Goal: Task Accomplishment & Management: Manage account settings

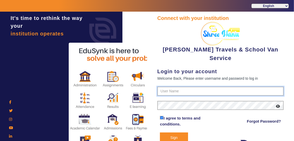
click at [164, 87] on input "text" at bounding box center [220, 91] width 126 height 9
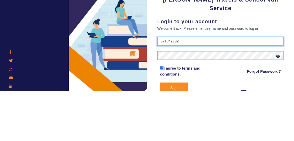
type input "9713429926"
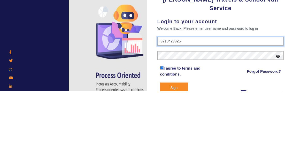
type input "9713429926"
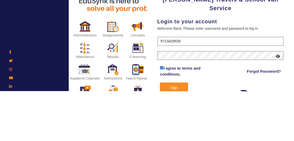
click at [278, 104] on icon at bounding box center [278, 106] width 4 height 4
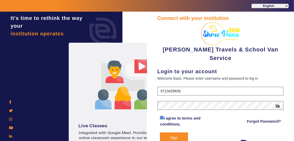
click at [174, 135] on button "Sign In" at bounding box center [174, 140] width 28 height 16
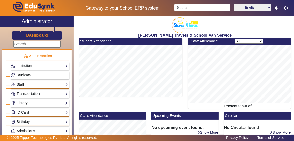
click at [19, 74] on span "Students" at bounding box center [24, 75] width 14 height 4
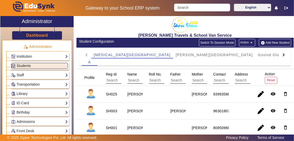
scroll to position [9, 0]
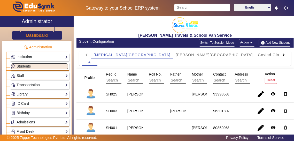
click at [24, 54] on link "Institution" at bounding box center [39, 57] width 57 height 6
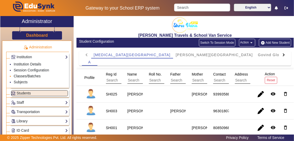
click at [17, 76] on link "Classes/Batches" at bounding box center [27, 76] width 27 height 4
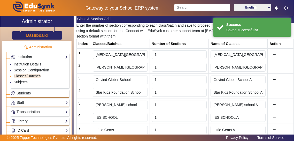
scroll to position [86, 0]
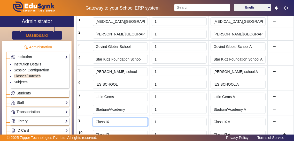
click at [105, 121] on input "Class IX" at bounding box center [120, 122] width 55 height 9
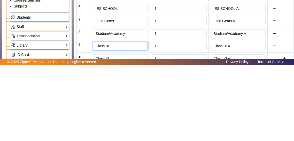
click at [111, 121] on input "Class IX" at bounding box center [120, 122] width 55 height 9
type input "C"
type input "[GEOGRAPHIC_DATA][PERSON_NAME]"
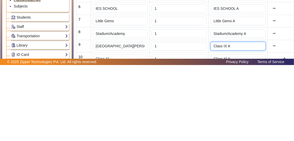
click at [248, 119] on input "Class IX A" at bounding box center [238, 122] width 55 height 9
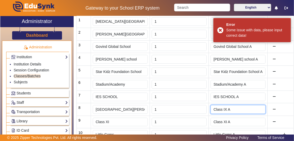
click at [251, 106] on input "Class IX A" at bounding box center [238, 109] width 55 height 9
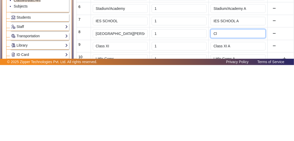
type input "C"
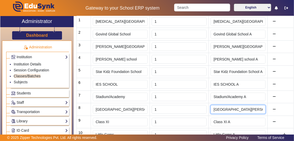
type input "[GEOGRAPHIC_DATA][PERSON_NAME]"
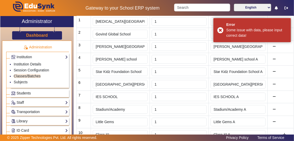
click at [18, 95] on link "Students" at bounding box center [39, 93] width 57 height 6
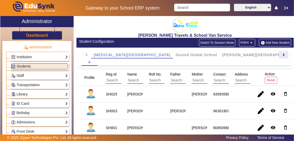
click at [284, 57] on div at bounding box center [283, 54] width 9 height 7
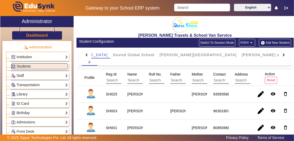
click at [287, 56] on div at bounding box center [283, 54] width 9 height 7
click at [288, 58] on div at bounding box center [283, 54] width 9 height 7
click at [286, 58] on mat-tab-header "[MEDICAL_DATA][GEOGRAPHIC_DATA] [GEOGRAPHIC_DATA] [PERSON_NAME][GEOGRAPHIC_DATA…" at bounding box center [185, 54] width 207 height 7
click at [84, 55] on div at bounding box center [86, 54] width 9 height 7
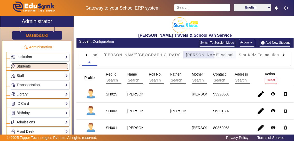
click at [186, 55] on span "[PERSON_NAME] school" at bounding box center [210, 55] width 48 height 4
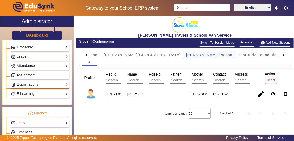
scroll to position [214, 0]
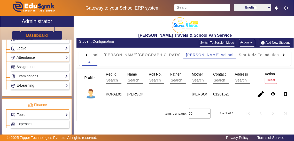
click at [21, 112] on link "Fees" at bounding box center [39, 115] width 57 height 6
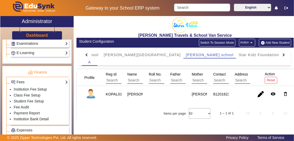
scroll to position [247, 0]
click at [16, 99] on link "Student Fee Setup" at bounding box center [29, 101] width 30 height 4
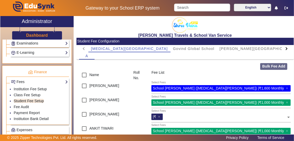
click at [286, 51] on div at bounding box center [286, 48] width 9 height 7
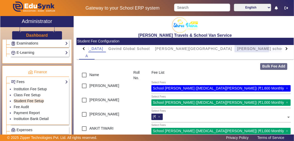
click at [237, 49] on span "[PERSON_NAME] school" at bounding box center [261, 49] width 48 height 4
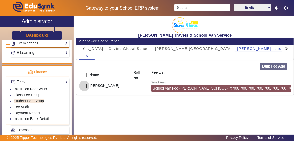
click at [83, 85] on input "checkbox" at bounding box center [84, 86] width 10 height 10
checkbox input "true"
click at [285, 86] on div "Select Fees School [GEOGRAPHIC_DATA] ([PERSON_NAME] SCHOOL) | ₹700, 700, 700, 7…" at bounding box center [249, 87] width 197 height 12
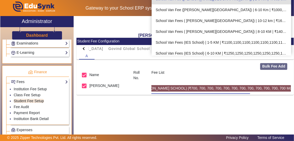
click at [156, 90] on div "School Van Fee ([PERSON_NAME] SCHOOL) | ₹700, 700, 700, 700, 700, 700, 700, 700…" at bounding box center [208, 88] width 195 height 6
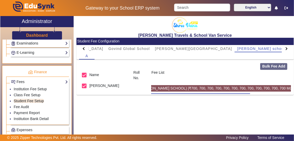
click at [154, 118] on div "[PERSON_NAME] Travels & School Van Service Student Fee Configuration [MEDICAL_D…" at bounding box center [184, 79] width 220 height 127
click at [22, 105] on link "Fee Audit" at bounding box center [21, 107] width 15 height 4
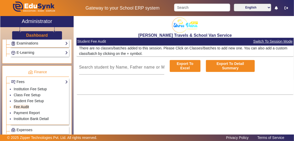
click at [18, 105] on link "Fee Audit" at bounding box center [21, 107] width 15 height 4
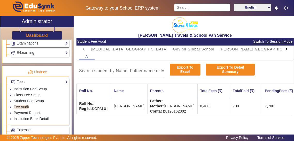
click at [262, 105] on td "700" at bounding box center [246, 106] width 32 height 16
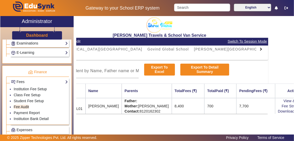
scroll to position [0, 63]
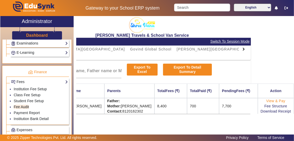
click at [282, 101] on link "View & Pay" at bounding box center [275, 101] width 19 height 4
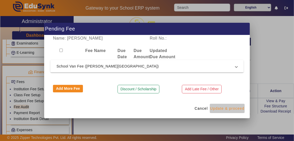
click at [235, 108] on span "Update & proceed" at bounding box center [227, 108] width 34 height 5
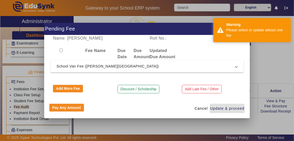
click at [63, 50] on input "checkbox" at bounding box center [60, 50] width 3 height 3
checkbox input "true"
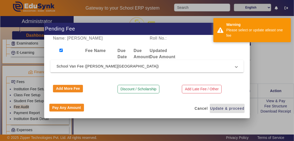
checkbox input "true"
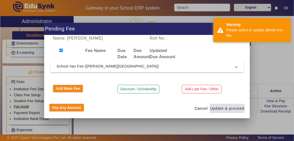
checkbox input "true"
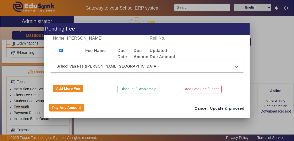
click at [237, 68] on span at bounding box center [236, 66] width 2 height 6
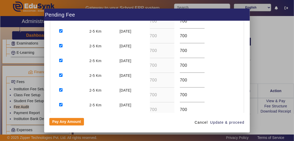
scroll to position [0, 0]
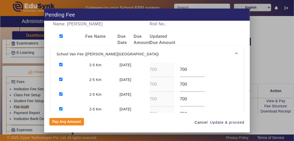
click at [61, 34] on input "checkbox" at bounding box center [60, 35] width 3 height 3
checkbox input "false"
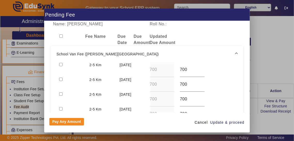
checkbox input "false"
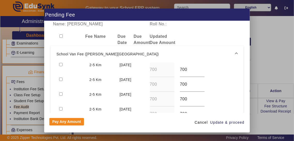
checkbox input "false"
click at [60, 63] on input "checkbox" at bounding box center [60, 64] width 3 height 3
checkbox input "true"
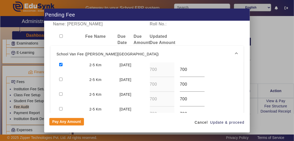
click at [198, 54] on mat-expansion-panel-header "School Van Fee ([PERSON_NAME][GEOGRAPHIC_DATA])" at bounding box center [147, 54] width 194 height 17
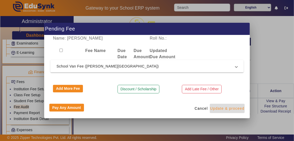
click at [234, 109] on span "Update & proceed" at bounding box center [227, 108] width 34 height 5
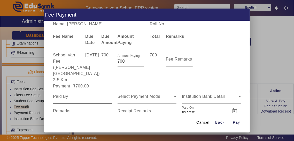
click at [55, 93] on input at bounding box center [82, 96] width 59 height 6
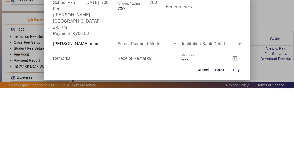
type input "[PERSON_NAME] mam"
click at [164, 93] on div "Select Payment Mode" at bounding box center [146, 96] width 57 height 6
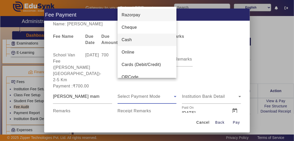
click at [148, 43] on mat-option "Cash" at bounding box center [147, 40] width 59 height 12
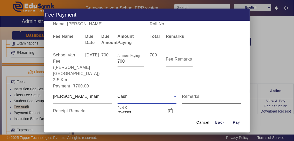
click at [216, 95] on input "Remarks" at bounding box center [211, 98] width 59 height 6
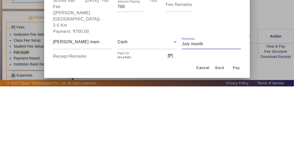
type input "July month"
click at [60, 110] on input "Receipt Remarks" at bounding box center [82, 113] width 59 height 6
type input "July Month Fees"
click at [171, 105] on span "Open calendar" at bounding box center [170, 111] width 12 height 12
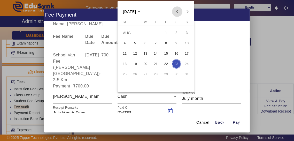
click at [178, 9] on span "Previous month" at bounding box center [177, 11] width 10 height 10
click at [158, 56] on span "10" at bounding box center [155, 53] width 9 height 9
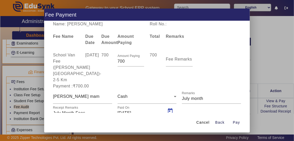
type input "[DATE]"
click at [235, 125] on span "Pay" at bounding box center [236, 122] width 7 height 5
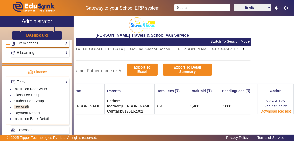
click at [282, 112] on link "Download Receipt" at bounding box center [276, 111] width 30 height 4
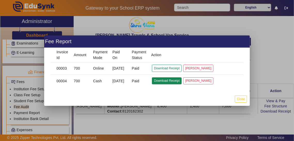
click at [171, 82] on button "Download Receipt" at bounding box center [167, 80] width 30 height 7
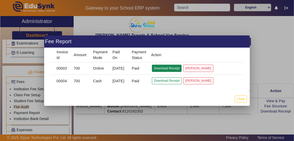
click at [158, 70] on button "Download Receipt" at bounding box center [167, 68] width 30 height 7
click at [141, 67] on mat-cell "Paid" at bounding box center [137, 68] width 19 height 12
click at [167, 69] on button "Download Receipt" at bounding box center [167, 68] width 30 height 7
click at [7, 49] on div at bounding box center [147, 70] width 294 height 141
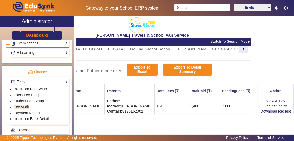
click at [239, 51] on div at bounding box center [243, 48] width 9 height 7
click at [239, 50] on div at bounding box center [243, 48] width 9 height 7
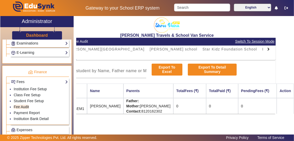
scroll to position [0, 35]
click at [159, 109] on td "Father: Mother: [PERSON_NAME] Contact: [PHONE_NUMBER]" at bounding box center [149, 106] width 50 height 16
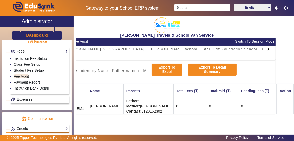
scroll to position [278, 0]
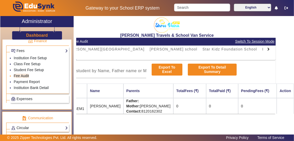
click at [20, 74] on link "Fee Audit" at bounding box center [21, 76] width 15 height 4
click at [16, 74] on link "Fee Audit" at bounding box center [21, 76] width 15 height 4
click at [16, 68] on link "Student Fee Setup" at bounding box center [29, 70] width 30 height 4
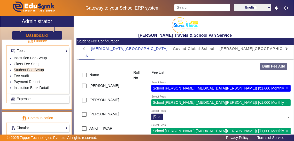
click at [287, 51] on div at bounding box center [286, 48] width 9 height 7
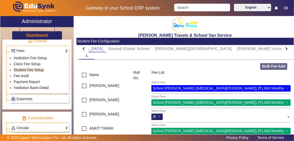
click at [284, 52] on div at bounding box center [286, 48] width 9 height 7
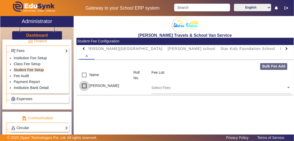
click at [84, 84] on input "checkbox" at bounding box center [84, 86] width 10 height 10
checkbox input "true"
click at [285, 89] on input "text" at bounding box center [218, 87] width 135 height 5
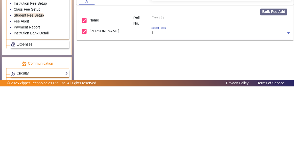
type input "l"
click at [286, 87] on input "text" at bounding box center [218, 87] width 135 height 5
click at [285, 88] on input "text" at bounding box center [218, 87] width 135 height 5
click at [236, 93] on div "Select Fees" at bounding box center [221, 87] width 140 height 13
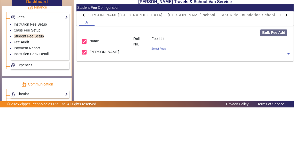
click at [285, 88] on input "text" at bounding box center [218, 87] width 135 height 5
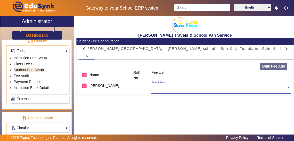
click at [285, 87] on input "text" at bounding box center [218, 87] width 135 height 5
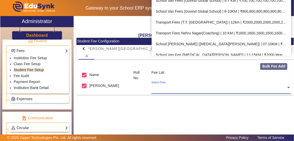
scroll to position [101, 0]
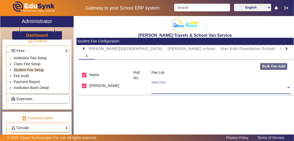
click at [19, 56] on link "Institution Fee Setup" at bounding box center [30, 58] width 33 height 4
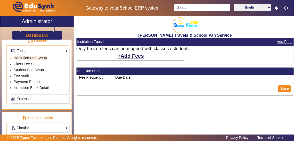
click at [24, 56] on link "Institution Fee Setup" at bounding box center [30, 58] width 33 height 4
select select "5"
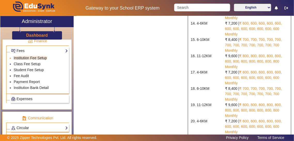
scroll to position [254, 0]
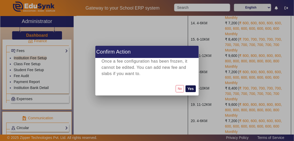
click at [189, 87] on button "Yes" at bounding box center [191, 88] width 10 height 7
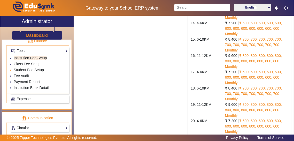
click at [17, 68] on link "Student Fee Setup" at bounding box center [29, 70] width 30 height 4
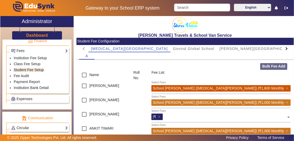
click at [287, 51] on div at bounding box center [286, 48] width 9 height 7
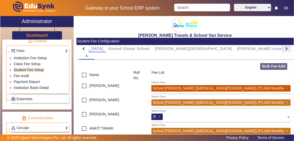
click at [288, 51] on div at bounding box center [286, 48] width 9 height 7
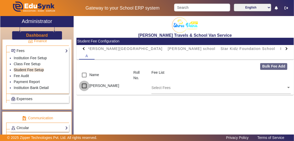
click at [83, 83] on input "checkbox" at bounding box center [84, 86] width 10 height 10
checkbox input "true"
click at [279, 88] on input "text" at bounding box center [218, 87] width 135 height 5
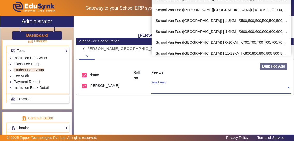
click at [272, 22] on div "School Van Fee ([GEOGRAPHIC_DATA]) | 1-3KM | ₹500,500,500,500,500,500,500,500,5…" at bounding box center [222, 20] width 140 height 11
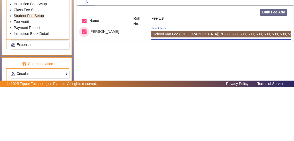
click at [87, 90] on input "checkbox" at bounding box center [84, 86] width 10 height 10
checkbox input "false"
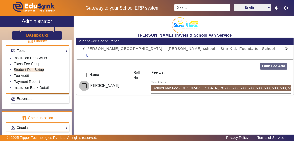
click at [81, 83] on input "checkbox" at bounding box center [84, 86] width 10 height 10
checkbox input "true"
click at [20, 74] on link "Fee Audit" at bounding box center [21, 76] width 15 height 4
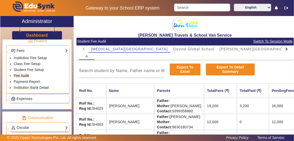
click at [288, 48] on div at bounding box center [286, 48] width 9 height 7
click at [287, 52] on div at bounding box center [286, 48] width 9 height 7
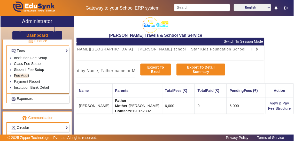
scroll to position [0, 47]
click at [288, 103] on link "View & Pay" at bounding box center [279, 103] width 19 height 4
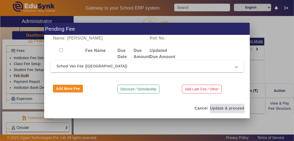
click at [60, 52] on input "checkbox" at bounding box center [60, 50] width 3 height 3
checkbox input "true"
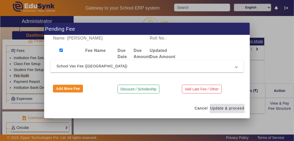
checkbox input "true"
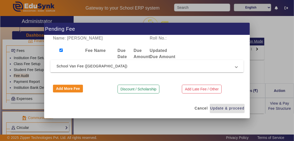
checkbox input "true"
click at [237, 111] on span "Update & proceed" at bounding box center [227, 108] width 34 height 5
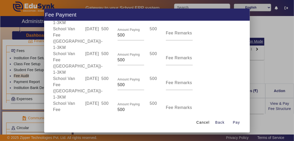
scroll to position [0, 0]
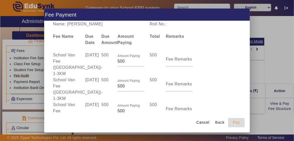
click at [240, 125] on span "Pay" at bounding box center [236, 122] width 7 height 5
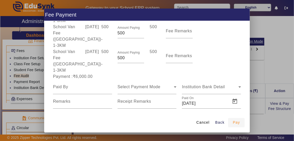
scroll to position [342, 0]
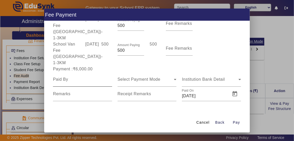
click at [112, 81] on div at bounding box center [112, 81] width 0 height 0
click at [60, 96] on mat-label "Remarks" at bounding box center [62, 93] width 18 height 4
click at [60, 99] on input "Remarks" at bounding box center [82, 96] width 59 height 6
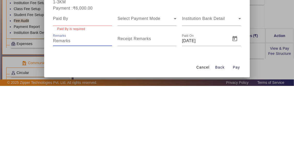
click at [57, 77] on input at bounding box center [82, 74] width 59 height 6
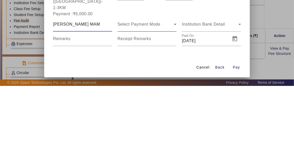
type input "[PERSON_NAME] MAM"
click at [160, 82] on div "Select Payment Mode" at bounding box center [146, 79] width 57 height 6
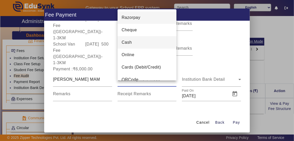
click at [154, 44] on mat-option "Cash" at bounding box center [147, 42] width 59 height 12
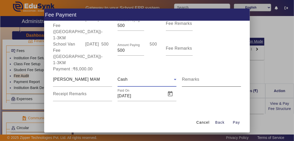
click at [211, 85] on input "Remarks" at bounding box center [211, 81] width 59 height 6
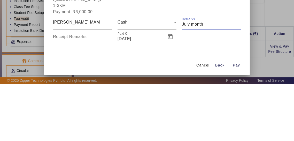
type input "July month"
click at [65, 96] on mat-label "Receipt Remarks" at bounding box center [70, 93] width 34 height 4
click at [65, 99] on input "Receipt Remarks" at bounding box center [82, 96] width 59 height 6
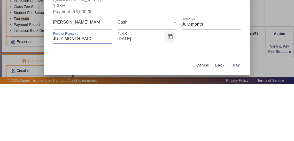
type input "JULY MONTH PAID"
click at [173, 100] on span "Open calendar" at bounding box center [170, 94] width 12 height 12
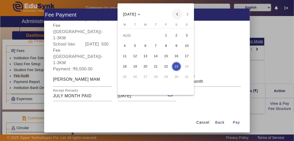
click at [174, 14] on span "Previous month" at bounding box center [177, 14] width 10 height 10
click at [159, 56] on span "10" at bounding box center [155, 55] width 9 height 9
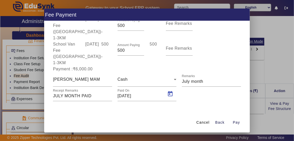
type input "[DATE]"
click at [237, 125] on span "Pay" at bounding box center [236, 122] width 7 height 5
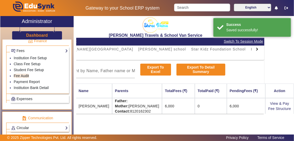
scroll to position [0, 0]
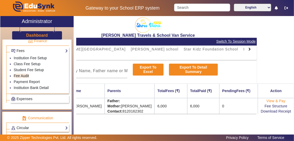
click at [286, 101] on link "View & Pay" at bounding box center [275, 101] width 19 height 4
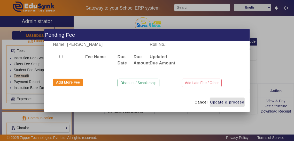
click at [61, 57] on input "checkbox" at bounding box center [60, 56] width 3 height 3
click at [239, 99] on span "button" at bounding box center [227, 102] width 35 height 12
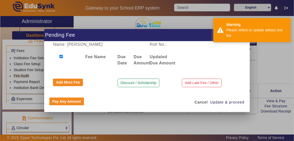
click at [63, 57] on input "checkbox" at bounding box center [60, 56] width 3 height 3
checkbox input "false"
click at [74, 102] on button "Pay Any Amount" at bounding box center [66, 101] width 35 height 8
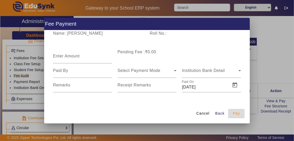
click at [239, 111] on span "Pay" at bounding box center [236, 113] width 7 height 5
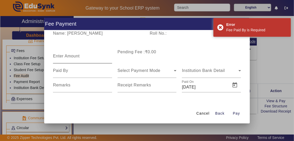
click at [71, 54] on mat-label "Enter Amount" at bounding box center [66, 56] width 27 height 4
click at [71, 55] on input "Enter Amount" at bounding box center [82, 58] width 59 height 6
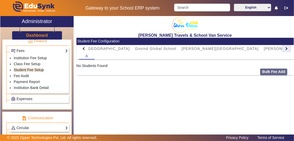
click at [284, 48] on div at bounding box center [286, 48] width 9 height 7
click at [287, 51] on div at bounding box center [286, 48] width 9 height 7
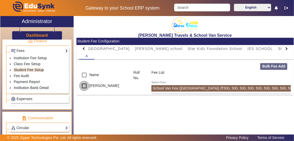
click at [86, 89] on input "checkbox" at bounding box center [84, 86] width 10 height 10
checkbox input "true"
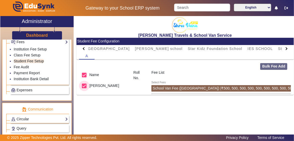
scroll to position [288, 0]
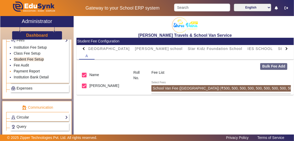
click at [16, 69] on link "Payment Report" at bounding box center [27, 71] width 26 height 4
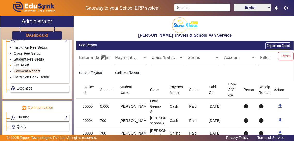
click at [20, 63] on link "Fee Audit" at bounding box center [21, 65] width 15 height 4
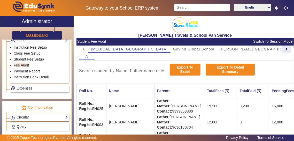
click at [286, 49] on div at bounding box center [286, 49] width 3 height 3
click at [286, 50] on div at bounding box center [286, 48] width 9 height 7
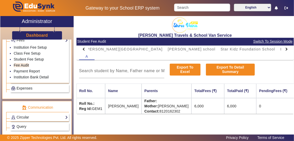
click at [256, 105] on td "6,000" at bounding box center [240, 106] width 32 height 16
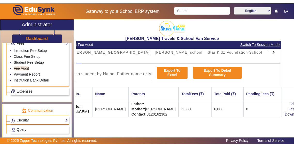
scroll to position [0, 54]
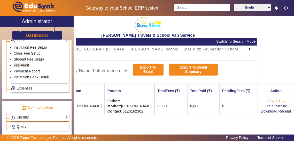
click at [282, 100] on link "View & Pay" at bounding box center [275, 101] width 19 height 4
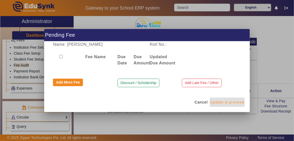
click at [241, 103] on span "Update & proceed" at bounding box center [227, 101] width 34 height 5
click at [234, 103] on span "Update & proceed" at bounding box center [227, 101] width 34 height 5
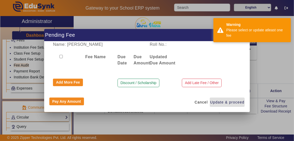
click at [285, 121] on div at bounding box center [147, 70] width 294 height 141
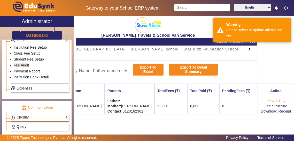
click at [283, 101] on link "View & Pay" at bounding box center [275, 101] width 19 height 4
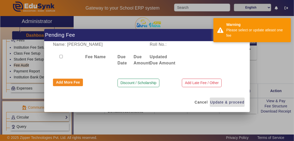
click at [281, 106] on div at bounding box center [147, 70] width 294 height 141
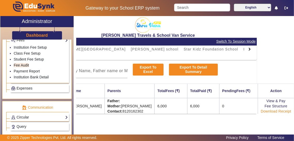
click at [285, 112] on link "Download Receipt" at bounding box center [276, 111] width 30 height 4
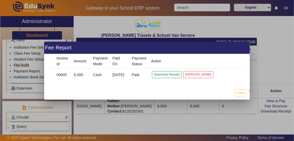
click at [277, 77] on div at bounding box center [147, 70] width 294 height 141
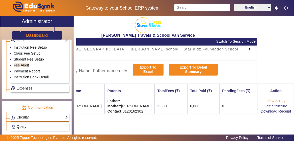
click at [282, 102] on link "View & Pay" at bounding box center [275, 101] width 19 height 4
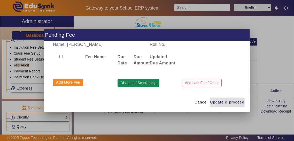
click at [151, 85] on button "Discount / Scholarship" at bounding box center [139, 83] width 42 height 9
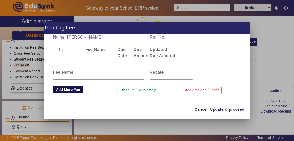
click at [62, 91] on button "Add More Fee" at bounding box center [68, 90] width 30 height 8
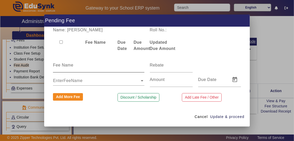
click at [144, 66] on div at bounding box center [144, 66] width 0 height 0
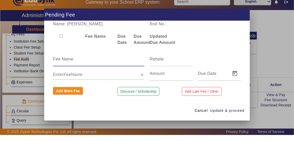
click at [125, 67] on div "Name: [PERSON_NAME] Roll No.: Fee Name Due Date Due Amount Updated Due Amount E…" at bounding box center [147, 67] width 206 height 80
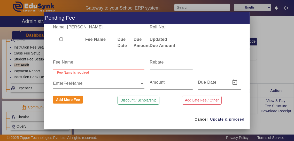
click at [121, 65] on input at bounding box center [98, 62] width 91 height 6
click at [206, 69] on div at bounding box center [219, 65] width 48 height 20
click at [60, 41] on input "checkbox" at bounding box center [60, 38] width 3 height 3
checkbox input "true"
click at [58, 104] on button "Add More Fee" at bounding box center [68, 100] width 30 height 8
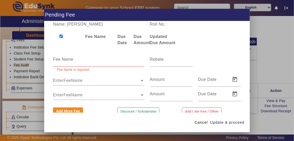
click at [63, 84] on input "text" at bounding box center [98, 81] width 91 height 6
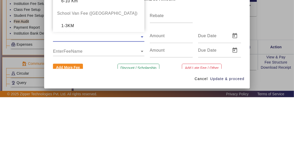
click at [240, 71] on div at bounding box center [219, 62] width 48 height 20
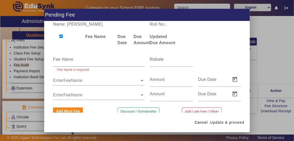
click at [63, 84] on input "text" at bounding box center [98, 81] width 91 height 6
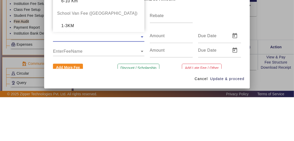
click at [73, 63] on div "School Van Fee ([GEOGRAPHIC_DATA])" at bounding box center [98, 57] width 91 height 12
click at [78, 63] on div "School Van Fee ([GEOGRAPHIC_DATA])" at bounding box center [98, 57] width 91 height 12
click at [82, 61] on div "School Van Fee ([GEOGRAPHIC_DATA])" at bounding box center [98, 57] width 91 height 12
click at [76, 63] on div "School Van Fee ([GEOGRAPHIC_DATA])" at bounding box center [98, 57] width 91 height 12
click at [72, 63] on div "School Van Fee ([GEOGRAPHIC_DATA])" at bounding box center [98, 57] width 91 height 12
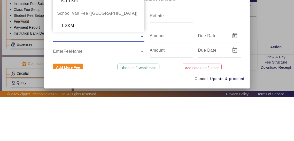
click at [231, 72] on div at bounding box center [219, 62] width 48 height 20
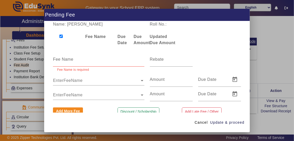
click at [283, 52] on div at bounding box center [147, 70] width 294 height 141
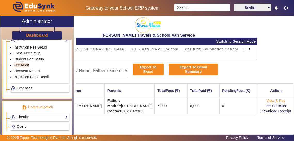
click at [280, 101] on link "View & Pay" at bounding box center [275, 101] width 19 height 4
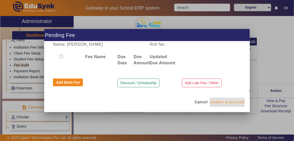
click at [234, 105] on span "Update & proceed" at bounding box center [227, 101] width 34 height 5
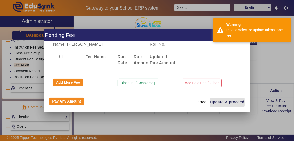
click at [60, 58] on input "checkbox" at bounding box center [60, 56] width 3 height 3
checkbox input "true"
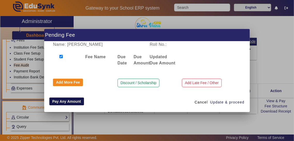
click at [59, 100] on button "Pay Any Amount" at bounding box center [66, 101] width 35 height 8
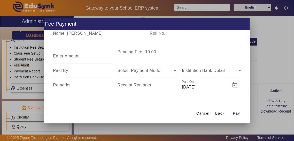
click at [64, 51] on div "Enter Amount" at bounding box center [82, 56] width 59 height 14
click at [59, 52] on mat-label "Enter Amount" at bounding box center [63, 52] width 20 height 3
click at [59, 55] on input "Enter Amount" at bounding box center [82, 58] width 59 height 6
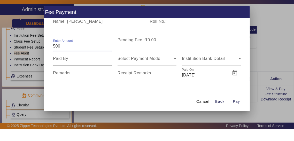
type input "500"
click at [66, 74] on input at bounding box center [82, 70] width 59 height 6
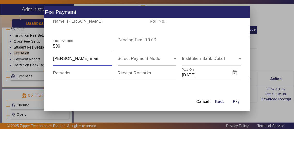
type input "[PERSON_NAME] mam"
click at [163, 74] on div "Select Payment Mode" at bounding box center [146, 70] width 57 height 6
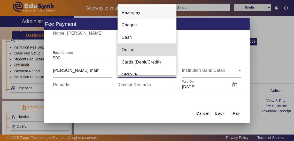
click at [149, 56] on mat-option "Online" at bounding box center [147, 50] width 59 height 12
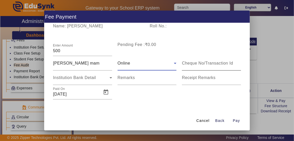
click at [215, 66] on input at bounding box center [211, 63] width 59 height 6
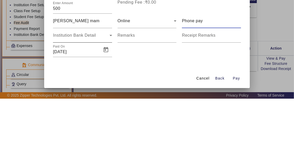
type input "Phone pay"
click at [69, 80] on span "Institution Bank Detail" at bounding box center [74, 77] width 43 height 4
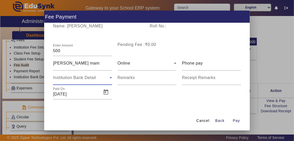
click at [86, 80] on span "Institution Bank Detail" at bounding box center [74, 77] width 43 height 4
click at [157, 83] on input "Remarks" at bounding box center [147, 80] width 59 height 6
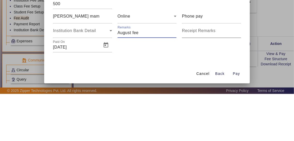
type input "August fee"
click at [207, 80] on mat-label "Receipt Remarks" at bounding box center [199, 77] width 34 height 4
click at [207, 83] on input "Receipt Remarks" at bounding box center [211, 80] width 59 height 6
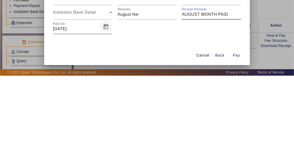
type input "AUGUST MONTH PAID"
click at [108, 98] on span "Open calendar" at bounding box center [106, 92] width 12 height 12
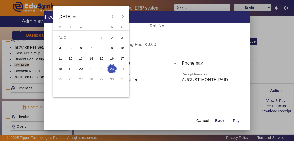
click at [80, 53] on span "6" at bounding box center [80, 47] width 9 height 9
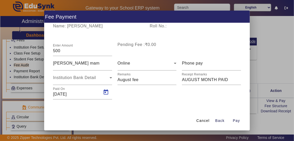
type input "[DATE]"
click at [238, 124] on span "Pay" at bounding box center [236, 120] width 7 height 5
click at [236, 124] on span "Pay" at bounding box center [236, 120] width 7 height 5
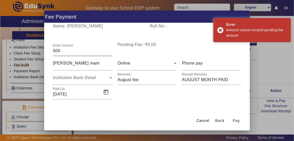
click at [66, 54] on input "500" at bounding box center [82, 51] width 59 height 6
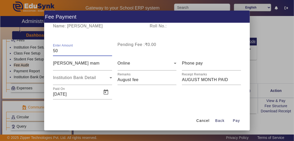
type input "5"
type input "0"
click at [262, 68] on div at bounding box center [147, 70] width 294 height 141
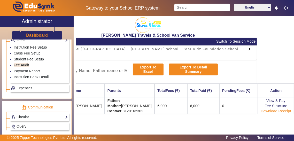
click at [285, 112] on link "Download Receipt" at bounding box center [276, 111] width 30 height 4
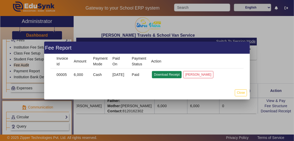
click at [170, 78] on button "Download Receipt" at bounding box center [167, 74] width 30 height 7
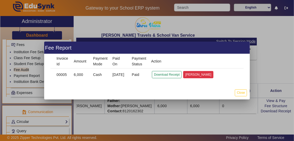
click at [197, 78] on button "[PERSON_NAME]" at bounding box center [198, 74] width 30 height 7
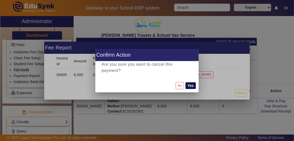
click at [192, 83] on button "Yes" at bounding box center [191, 85] width 10 height 7
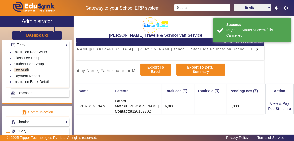
scroll to position [0, 47]
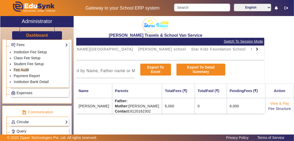
click at [286, 102] on link "View & Pay" at bounding box center [279, 103] width 19 height 4
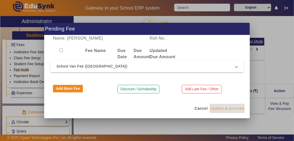
click at [241, 108] on span "Update & proceed" at bounding box center [227, 108] width 34 height 5
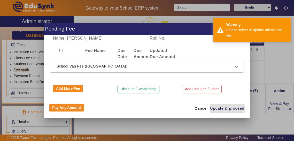
click at [62, 49] on input "checkbox" at bounding box center [60, 50] width 3 height 3
checkbox input "true"
click at [59, 63] on span "School Van Fee ([GEOGRAPHIC_DATA])" at bounding box center [146, 66] width 179 height 6
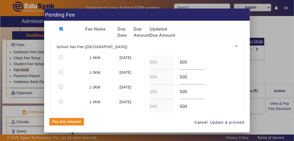
scroll to position [7, 0]
click at [60, 55] on input "checkbox" at bounding box center [60, 56] width 3 height 3
checkbox input "true"
click at [60, 70] on input "checkbox" at bounding box center [60, 71] width 3 height 3
checkbox input "true"
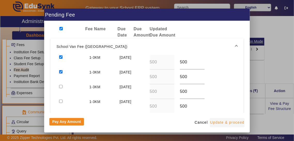
click at [239, 127] on span "button" at bounding box center [227, 122] width 35 height 12
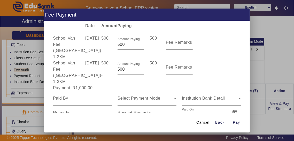
scroll to position [17, 0]
click at [74, 102] on input at bounding box center [82, 98] width 59 height 6
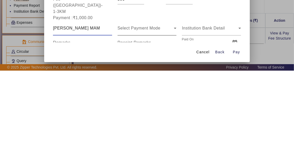
type input "[PERSON_NAME] MAM"
click at [162, 102] on div "Select Payment Mode" at bounding box center [146, 98] width 57 height 6
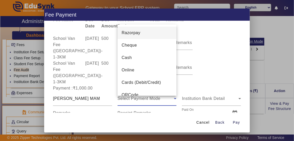
click at [153, 96] on div at bounding box center [147, 70] width 294 height 141
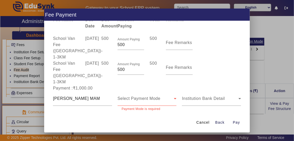
click at [167, 102] on div "Select Payment Mode" at bounding box center [146, 98] width 57 height 6
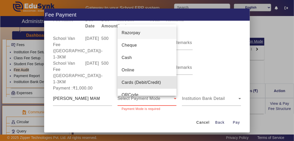
scroll to position [7, 0]
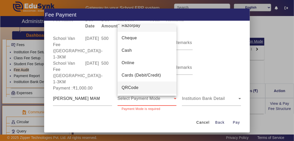
click at [145, 90] on mat-option "QRCode" at bounding box center [147, 87] width 59 height 12
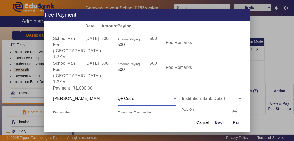
click at [219, 102] on div "Institution Bank Detail" at bounding box center [210, 98] width 57 height 6
click at [229, 102] on div "Institution Bank Detail" at bounding box center [210, 98] width 57 height 6
click at [89, 122] on div "Cancel Back Pay" at bounding box center [147, 123] width 206 height 20
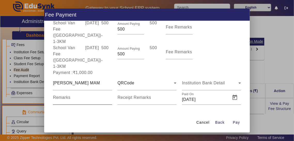
click at [89, 103] on input "Remarks" at bounding box center [82, 99] width 59 height 6
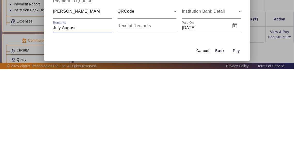
type input "July August"
click at [148, 103] on input "Receipt Remarks" at bounding box center [147, 99] width 59 height 6
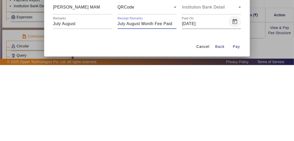
type input "July August Month Fee Paid"
click at [235, 98] on span "Open calendar" at bounding box center [235, 97] width 12 height 12
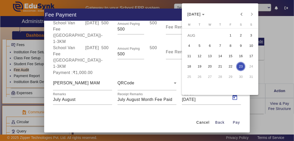
click at [209, 48] on span "6" at bounding box center [209, 45] width 9 height 9
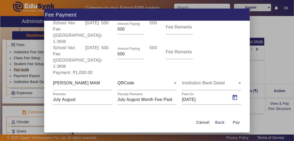
type input "[DATE]"
click at [238, 125] on span "Pay" at bounding box center [236, 122] width 7 height 5
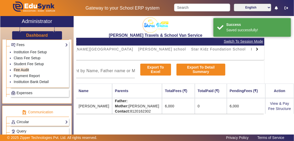
scroll to position [0, 0]
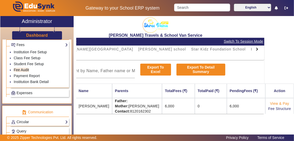
click at [289, 103] on link "View & Pay" at bounding box center [279, 103] width 19 height 4
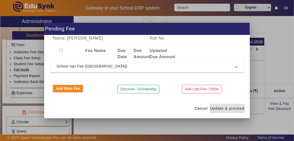
click at [289, 61] on div at bounding box center [147, 70] width 294 height 141
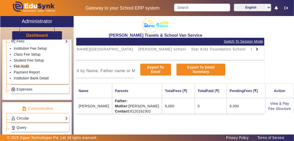
scroll to position [288, 0]
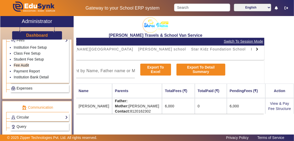
click at [281, 51] on span "Stadium/Academy" at bounding box center [298, 49] width 34 height 4
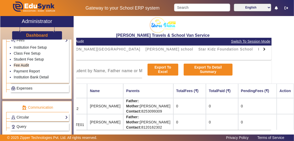
scroll to position [0, 29]
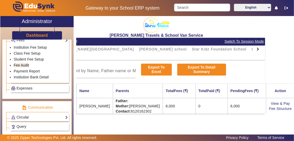
scroll to position [0, 47]
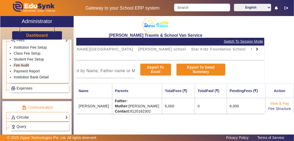
click at [285, 104] on link "View & Pay" at bounding box center [279, 103] width 19 height 4
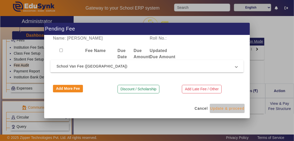
click at [232, 113] on span "button" at bounding box center [227, 108] width 35 height 12
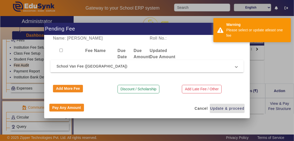
click at [115, 65] on span "School Van Fee ([GEOGRAPHIC_DATA])" at bounding box center [146, 66] width 179 height 6
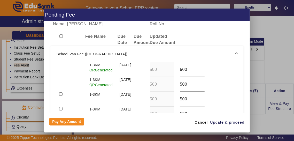
click at [107, 82] on div "1-3KM QRGenerated" at bounding box center [102, 84] width 30 height 15
click at [110, 83] on span "QRGenerated" at bounding box center [100, 85] width 23 height 4
click at [234, 125] on span "Update & proceed" at bounding box center [227, 122] width 34 height 5
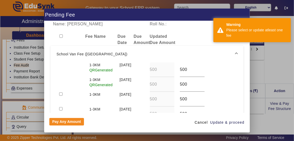
click at [248, 76] on div "Name: [PERSON_NAME] Roll No.: Fee Name Due Date Due Amount Updated Due Amount S…" at bounding box center [147, 66] width 206 height 91
click at [60, 34] on input "checkbox" at bounding box center [60, 35] width 3 height 3
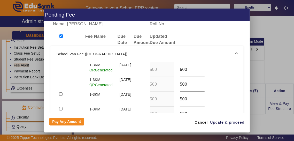
click at [62, 34] on input "checkbox" at bounding box center [60, 35] width 3 height 3
checkbox input "false"
click at [65, 126] on button "Pay Any Amount" at bounding box center [66, 122] width 35 height 8
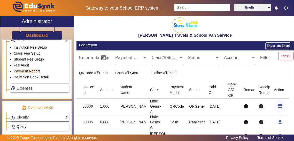
click at [283, 108] on span "button" at bounding box center [280, 106] width 12 height 12
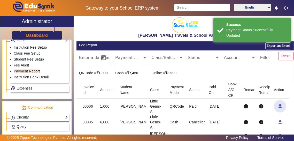
click at [280, 106] on mat-icon "download" at bounding box center [280, 105] width 5 height 5
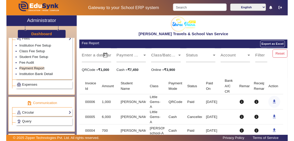
scroll to position [284, 0]
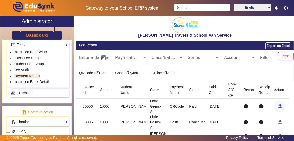
click at [280, 106] on mat-icon "download" at bounding box center [280, 105] width 5 height 5
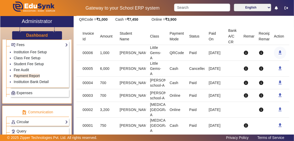
scroll to position [75, 0]
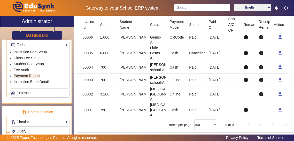
click at [18, 68] on link "Fee Audit" at bounding box center [21, 70] width 15 height 4
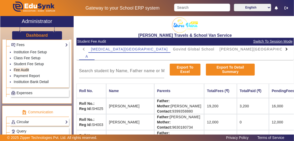
click at [288, 51] on div at bounding box center [286, 48] width 9 height 7
click at [286, 50] on div at bounding box center [286, 49] width 3 height 3
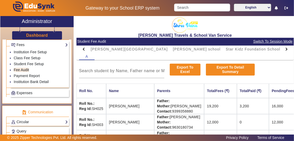
click at [285, 50] on div at bounding box center [286, 49] width 3 height 3
click at [269, 50] on span "Stadium/Academy" at bounding box center [286, 49] width 34 height 4
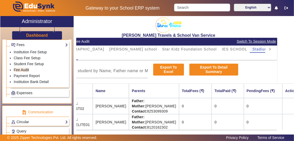
scroll to position [0, 29]
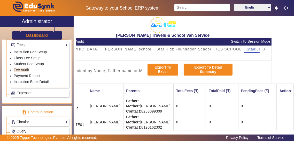
click at [166, 122] on td "Father: Mother: [PERSON_NAME] Contact: [PHONE_NUMBER]" at bounding box center [148, 122] width 50 height 16
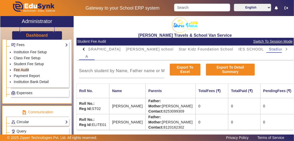
click at [95, 126] on td "Roll No.: Reg Id: ELITE01" at bounding box center [92, 122] width 33 height 16
click at [110, 125] on td "[PERSON_NAME]" at bounding box center [127, 122] width 36 height 16
click at [1, 78] on div "Administration Institution Institution Details Session Configuration Classes/Ba…" at bounding box center [36, 93] width 73 height 106
click at [21, 50] on link "Institution Fee Setup" at bounding box center [30, 52] width 33 height 4
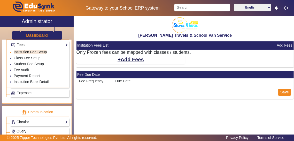
select select "5"
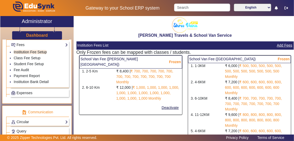
click at [287, 47] on button "Add Fees" at bounding box center [285, 45] width 17 height 6
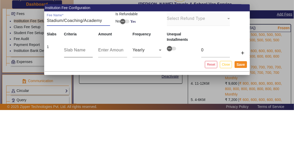
type input "Stadium/Coaching/Academy"
click at [71, 84] on input "text" at bounding box center [78, 81] width 29 height 6
type input "3-5km"
click at [118, 84] on input "number" at bounding box center [112, 81] width 29 height 6
type input "1"
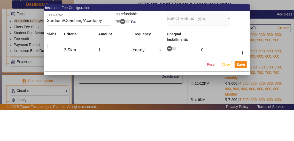
type input "1"
type input "10"
type input "100"
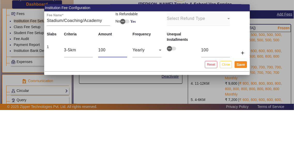
type input "1000"
click at [155, 84] on div "Yearly" at bounding box center [146, 81] width 26 height 6
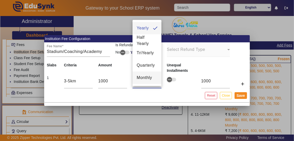
click at [152, 81] on span "Monthly" at bounding box center [145, 78] width 16 height 6
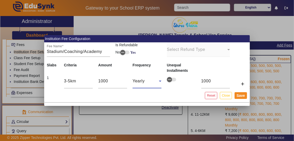
type input "83"
click at [116, 84] on input "1000" at bounding box center [112, 81] width 29 height 6
type input "100"
type input "8"
type input "10"
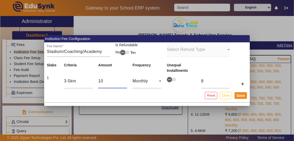
type input "1"
type input "0"
type input "7"
type input "1"
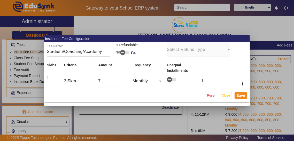
type input "72"
type input "6"
type input "720"
type input "60"
type input "7200"
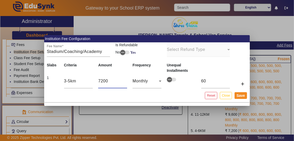
type input "600"
type input "720"
type input "60"
type input "72"
type input "6"
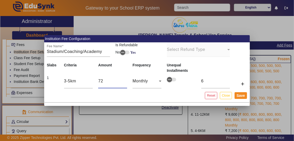
type input "7"
type input "1"
type input "0"
type input "12"
type input "1"
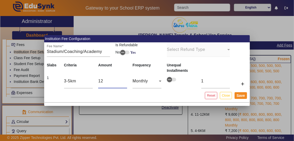
type input "120"
type input "10"
type input "1200"
type input "100"
type input "12000"
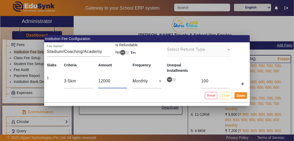
type input "1000"
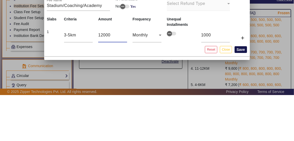
type input "12000"
click at [242, 99] on button "Save" at bounding box center [241, 95] width 13 height 7
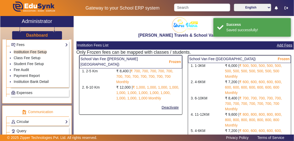
select select "5"
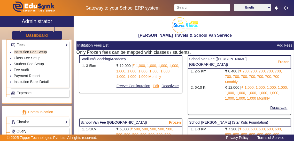
click at [156, 87] on button "Edit" at bounding box center [155, 86] width 7 height 6
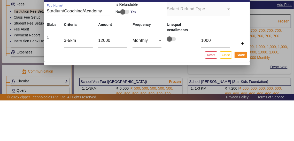
click at [242, 74] on tr "Slabs Criteria Amount Frequency Unequal Installments" at bounding box center [147, 67] width 206 height 11
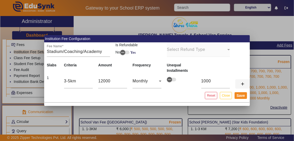
click at [242, 90] on span at bounding box center [243, 84] width 17 height 12
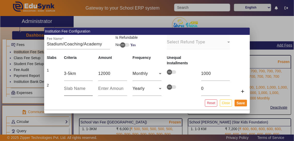
click at [93, 90] on div at bounding box center [93, 90] width 0 height 0
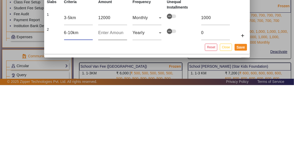
type input "6-10km"
click at [107, 92] on input "number" at bounding box center [112, 89] width 29 height 6
click at [75, 92] on input "6-10km" at bounding box center [78, 89] width 29 height 6
click at [72, 92] on input "6-10km" at bounding box center [78, 89] width 29 height 6
click at [103, 92] on input "number" at bounding box center [112, 89] width 29 height 6
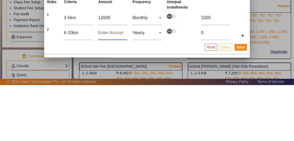
type input "1"
type input "18"
type input "180"
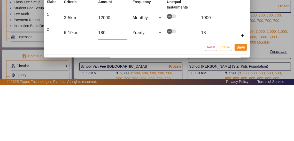
type input "180"
type input "1800"
type input "18000"
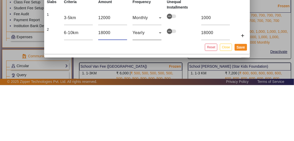
type input "18000"
click at [151, 92] on div "Yearly" at bounding box center [146, 89] width 26 height 6
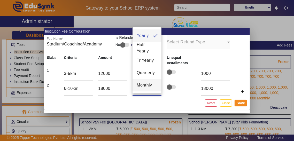
click at [155, 91] on mat-option "Monthly" at bounding box center [147, 85] width 29 height 12
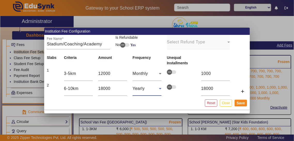
type input "1500"
click at [247, 98] on span at bounding box center [243, 91] width 17 height 12
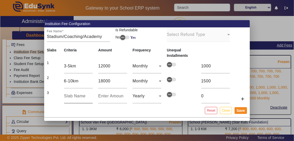
click at [66, 99] on input "text" at bounding box center [78, 96] width 29 height 6
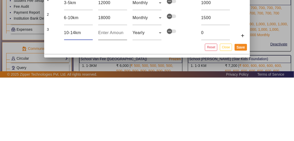
type input "10-14km"
click at [116, 99] on input "number" at bounding box center [112, 96] width 29 height 6
type input "2"
type input "24"
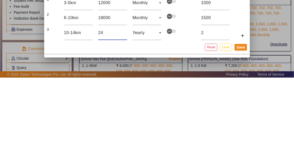
type input "24"
type input "240"
type input "2400"
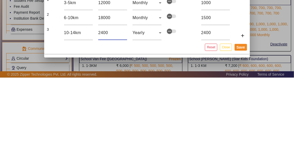
type input "24000"
click at [151, 99] on div "Yearly" at bounding box center [146, 96] width 26 height 6
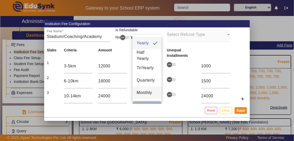
click at [151, 99] on mat-option "Monthly" at bounding box center [147, 93] width 29 height 12
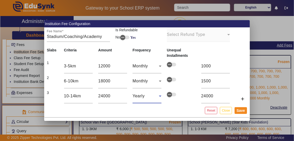
type input "2000"
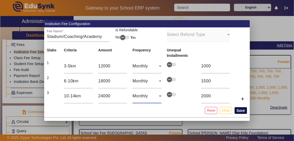
click at [243, 114] on button "Save" at bounding box center [241, 110] width 13 height 7
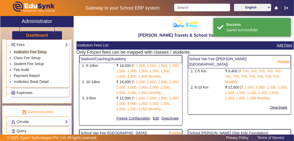
select select "5"
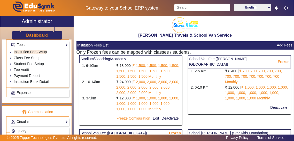
click at [141, 120] on button "Freeze Configuration" at bounding box center [133, 118] width 35 height 6
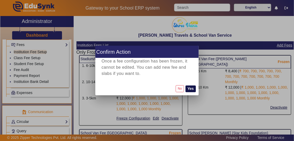
click at [191, 92] on button "Yes" at bounding box center [191, 89] width 10 height 7
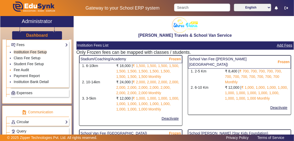
click at [37, 68] on li "Fee Audit" at bounding box center [41, 70] width 54 height 6
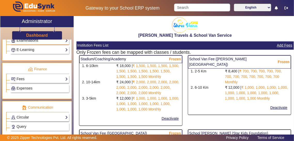
scroll to position [248, 0]
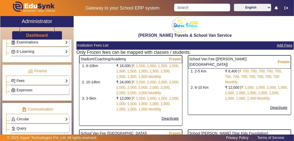
click at [64, 78] on link "Fees" at bounding box center [39, 81] width 57 height 6
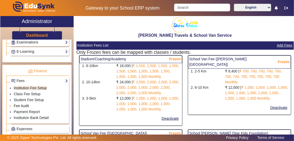
click at [27, 104] on link "Fee Audit" at bounding box center [21, 106] width 15 height 4
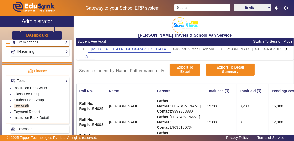
click at [286, 51] on div at bounding box center [286, 48] width 9 height 7
click at [288, 50] on div at bounding box center [286, 48] width 9 height 7
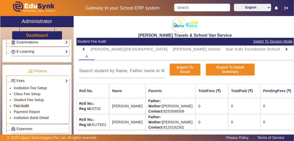
click at [176, 121] on td "Father: Mother: [PERSON_NAME] Contact: [PHONE_NUMBER]" at bounding box center [170, 122] width 50 height 16
click at [27, 105] on link "Fee Audit" at bounding box center [21, 106] width 15 height 4
click at [126, 125] on td "[PERSON_NAME]" at bounding box center [127, 122] width 36 height 16
click at [132, 125] on td "[PERSON_NAME]" at bounding box center [127, 122] width 36 height 16
click at [133, 124] on td "[PERSON_NAME]" at bounding box center [127, 122] width 36 height 16
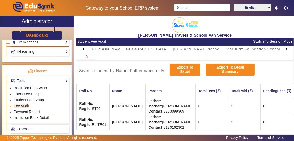
click at [41, 103] on li "Fee Audit" at bounding box center [41, 106] width 54 height 6
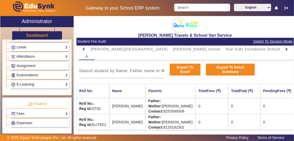
scroll to position [214, 0]
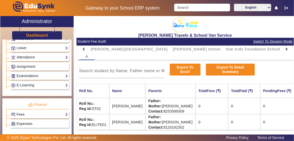
click at [63, 113] on link "Fees" at bounding box center [39, 114] width 57 height 6
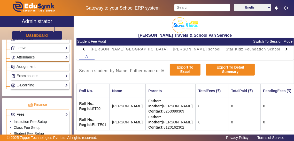
click at [40, 133] on link "Student Fee Setup" at bounding box center [29, 133] width 30 height 4
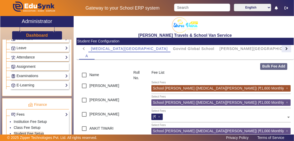
click at [287, 50] on div at bounding box center [286, 48] width 9 height 7
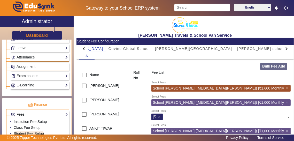
click at [287, 48] on div at bounding box center [286, 48] width 3 height 3
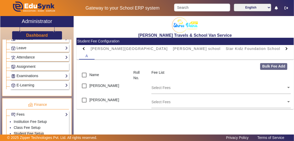
click at [285, 88] on input "text" at bounding box center [218, 87] width 135 height 5
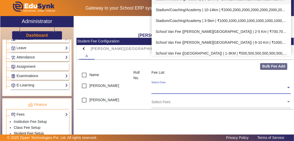
click at [272, 10] on div "Stadium/Coaching/Academy | 10-14km | ₹2000,2000,2000,2000,2000,2000,2000,2000,2…" at bounding box center [222, 9] width 140 height 11
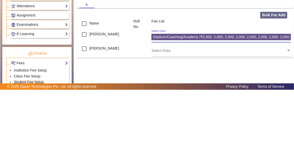
click at [283, 103] on input "text" at bounding box center [218, 101] width 135 height 5
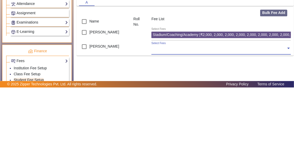
click at [272, 102] on input "text" at bounding box center [218, 101] width 135 height 5
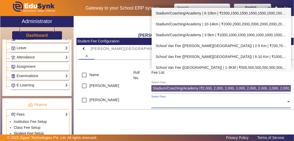
click at [260, 13] on div "Stadium/Coaching/Academy | 6-10km | ₹1500,1500,1500,1500,1500,1500,1500,1500,15…" at bounding box center [222, 13] width 140 height 11
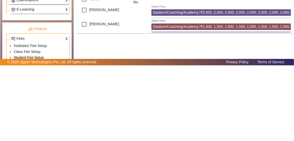
click at [24, 137] on link "Fee Audit" at bounding box center [21, 139] width 15 height 4
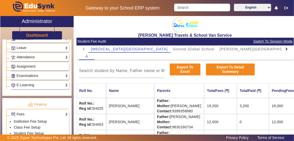
click at [289, 49] on div at bounding box center [286, 48] width 9 height 7
click at [286, 49] on div at bounding box center [286, 49] width 3 height 3
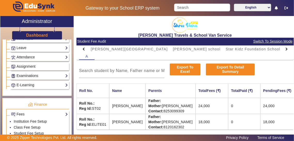
click at [260, 123] on td "0" at bounding box center [244, 122] width 32 height 16
click at [287, 124] on td "18,000" at bounding box center [279, 122] width 39 height 16
click at [288, 125] on td "18,000" at bounding box center [279, 122] width 39 height 16
click at [286, 123] on td "18,000" at bounding box center [279, 122] width 39 height 16
click at [284, 123] on td "18,000" at bounding box center [279, 122] width 39 height 16
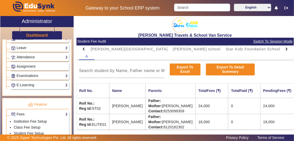
click at [283, 123] on td "18,000" at bounding box center [279, 122] width 39 height 16
click at [103, 122] on td "Roll No.: Reg Id: ELITE01" at bounding box center [92, 122] width 33 height 16
click at [100, 126] on td "Roll No.: Reg Id: ELITE01" at bounding box center [92, 122] width 33 height 16
click at [98, 124] on td "Roll No.: Reg Id: ELITE01" at bounding box center [92, 122] width 33 height 16
click at [99, 125] on td "Roll No.: Reg Id: ELITE01" at bounding box center [92, 122] width 33 height 16
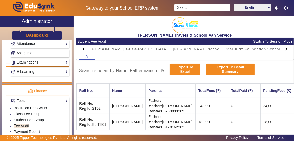
scroll to position [229, 0]
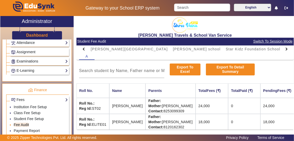
click at [25, 123] on link "Fee Audit" at bounding box center [21, 125] width 15 height 4
click at [102, 125] on td "Roll No.: Reg Id: ELITE01" at bounding box center [92, 122] width 33 height 16
click at [98, 125] on td "Roll No.: Reg Id: ELITE01" at bounding box center [92, 122] width 33 height 16
click at [135, 119] on td "[PERSON_NAME]" at bounding box center [127, 122] width 36 height 16
click at [36, 129] on link "Payment Report" at bounding box center [27, 131] width 26 height 4
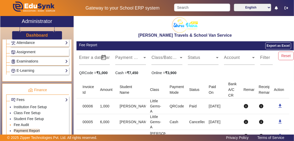
click at [17, 123] on link "Fee Audit" at bounding box center [21, 125] width 15 height 4
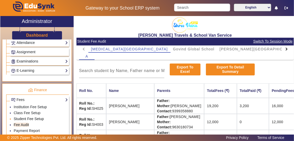
click at [14, 117] on link "Student Fee Setup" at bounding box center [29, 119] width 30 height 4
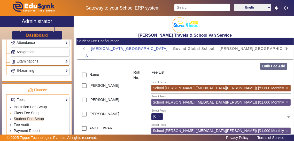
click at [21, 112] on link "Class Fee Setup" at bounding box center [27, 113] width 27 height 4
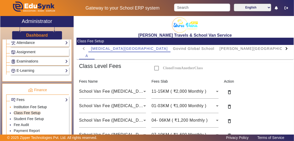
click at [20, 105] on link "Institution Fee Setup" at bounding box center [30, 107] width 33 height 4
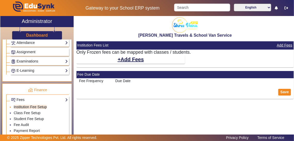
select select "5"
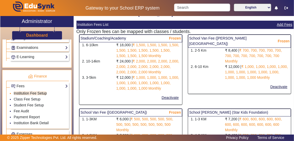
scroll to position [242, 0]
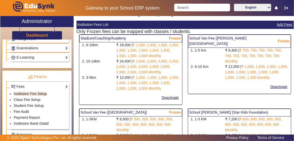
click at [14, 109] on li "Fee Audit" at bounding box center [41, 112] width 54 height 6
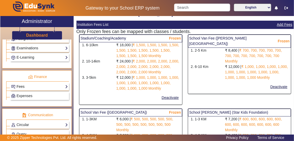
click at [18, 86] on link "Fees" at bounding box center [39, 87] width 57 height 6
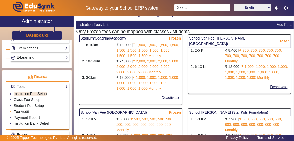
click at [18, 110] on link "Fee Audit" at bounding box center [21, 112] width 15 height 4
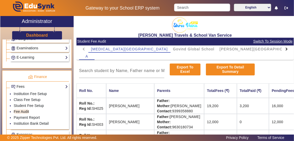
click at [287, 105] on td "16,000" at bounding box center [288, 106] width 39 height 16
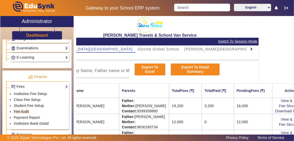
scroll to position [0, 55]
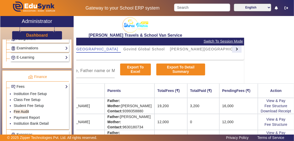
click at [233, 51] on div at bounding box center [236, 48] width 9 height 7
click at [235, 49] on div at bounding box center [236, 49] width 3 height 3
click at [266, 51] on span "Stadium/Academy" at bounding box center [283, 49] width 34 height 4
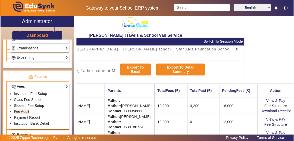
scroll to position [0, 40]
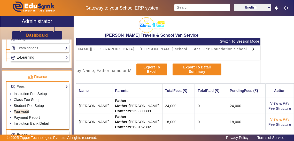
click at [285, 119] on link "View & Pay" at bounding box center [279, 119] width 19 height 4
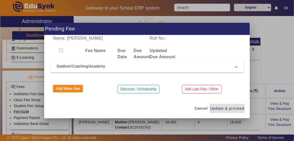
click at [62, 50] on input "checkbox" at bounding box center [60, 50] width 3 height 3
checkbox input "true"
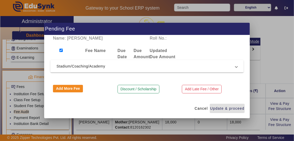
checkbox input "true"
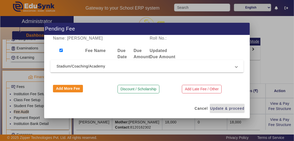
checkbox input "true"
click at [237, 110] on span "Update & proceed" at bounding box center [227, 108] width 34 height 5
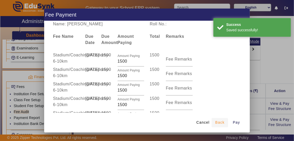
click at [222, 125] on span "Back" at bounding box center [219, 122] width 9 height 5
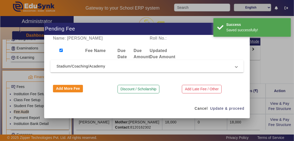
click at [60, 49] on input "checkbox" at bounding box center [60, 50] width 3 height 3
checkbox input "false"
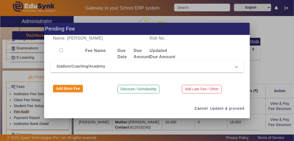
click at [237, 68] on mat-expansion-panel-header "Stadium/Coaching/Academy" at bounding box center [147, 66] width 194 height 12
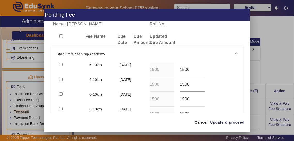
click at [59, 78] on input "checkbox" at bounding box center [60, 79] width 3 height 3
checkbox input "true"
click at [233, 125] on span "Update & proceed" at bounding box center [227, 122] width 34 height 5
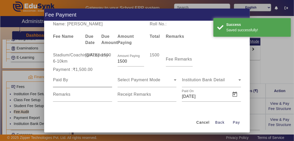
click at [63, 83] on input at bounding box center [82, 80] width 59 height 6
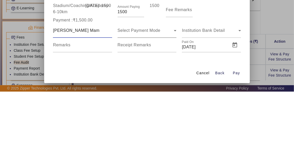
type input "[PERSON_NAME] Mam"
click at [162, 82] on div "Select Payment Mode" at bounding box center [146, 80] width 57 height 6
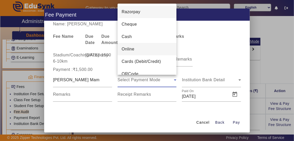
click at [155, 53] on mat-option "Online" at bounding box center [147, 49] width 59 height 12
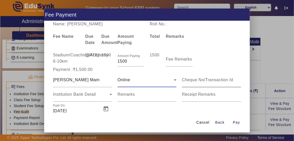
click at [229, 78] on input at bounding box center [211, 80] width 59 height 6
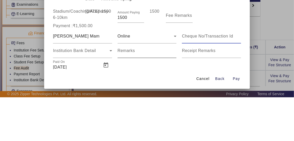
click at [177, 98] on div at bounding box center [177, 98] width 0 height 0
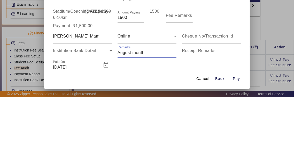
type input "August month"
click at [223, 93] on input "Receipt Remarks" at bounding box center [211, 96] width 59 height 6
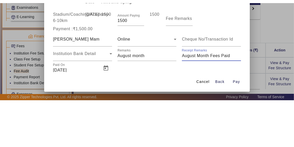
scroll to position [3, 0]
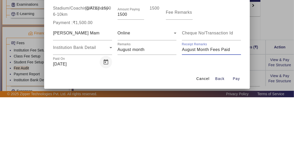
type input "August Month Fees Paid"
click at [105, 100] on span "Open calendar" at bounding box center [106, 105] width 12 height 12
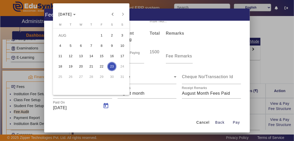
click at [81, 45] on span "6" at bounding box center [80, 45] width 9 height 9
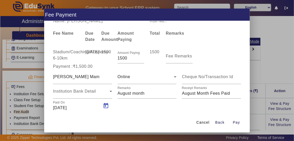
type input "[DATE]"
click at [239, 129] on span "button" at bounding box center [236, 122] width 17 height 12
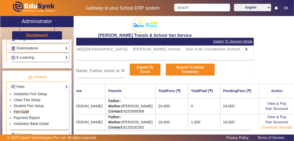
click at [288, 128] on link "Download Receipt" at bounding box center [277, 127] width 30 height 4
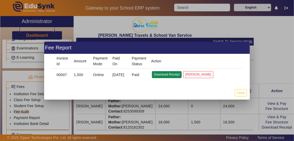
click at [163, 74] on button "Download Receipt" at bounding box center [167, 74] width 30 height 7
click at [169, 74] on button "Download Receipt" at bounding box center [167, 74] width 30 height 7
